Goal: Find specific page/section: Find specific page/section

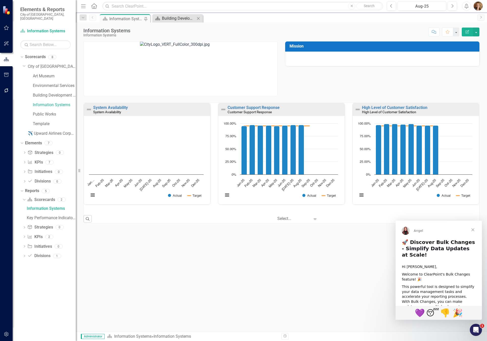
click at [171, 19] on div "Building Development Services" at bounding box center [178, 18] width 33 height 6
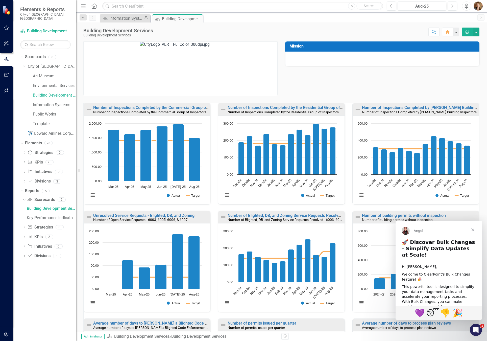
scroll to position [0, 0]
click at [146, 323] on link "Average number of days to [PERSON_NAME] a Blighted Code Enforcement Case" at bounding box center [165, 322] width 145 height 5
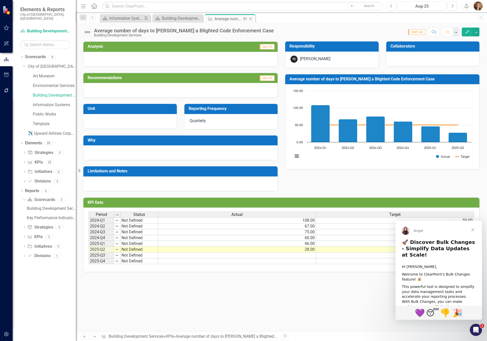
click at [252, 18] on icon "Close" at bounding box center [250, 19] width 5 height 4
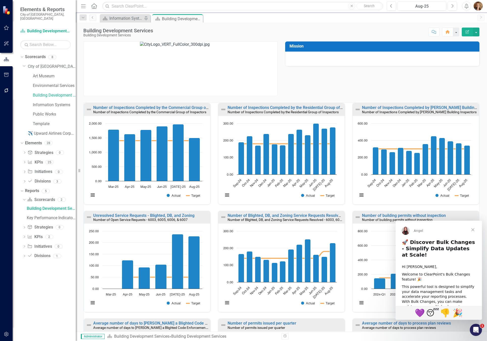
click at [385, 78] on div "Mission" at bounding box center [282, 65] width 404 height 61
click at [172, 324] on link "Average number of days to [PERSON_NAME] a Blighted Code Enforcement Case" at bounding box center [165, 322] width 145 height 5
